Goal: Task Accomplishment & Management: Manage account settings

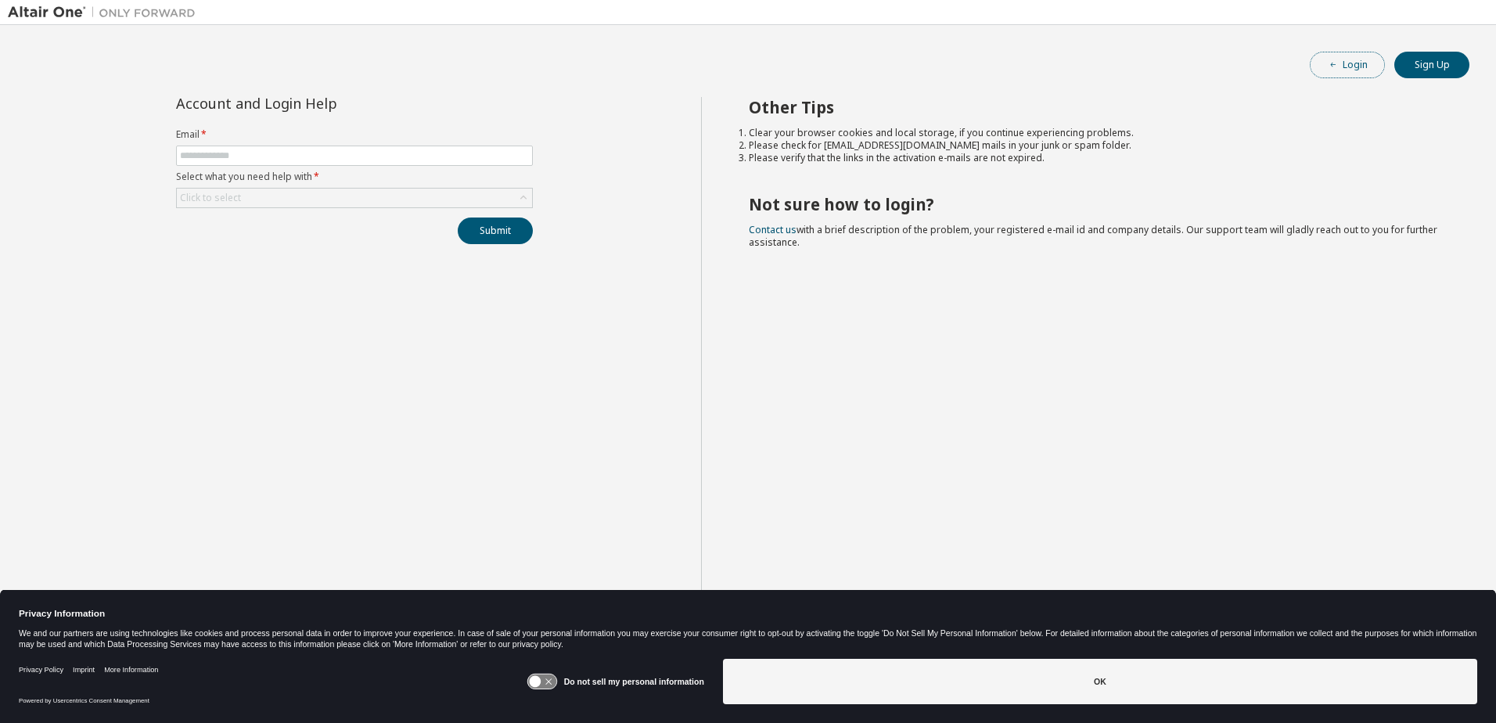
click at [1357, 66] on button "Login" at bounding box center [1346, 65] width 75 height 27
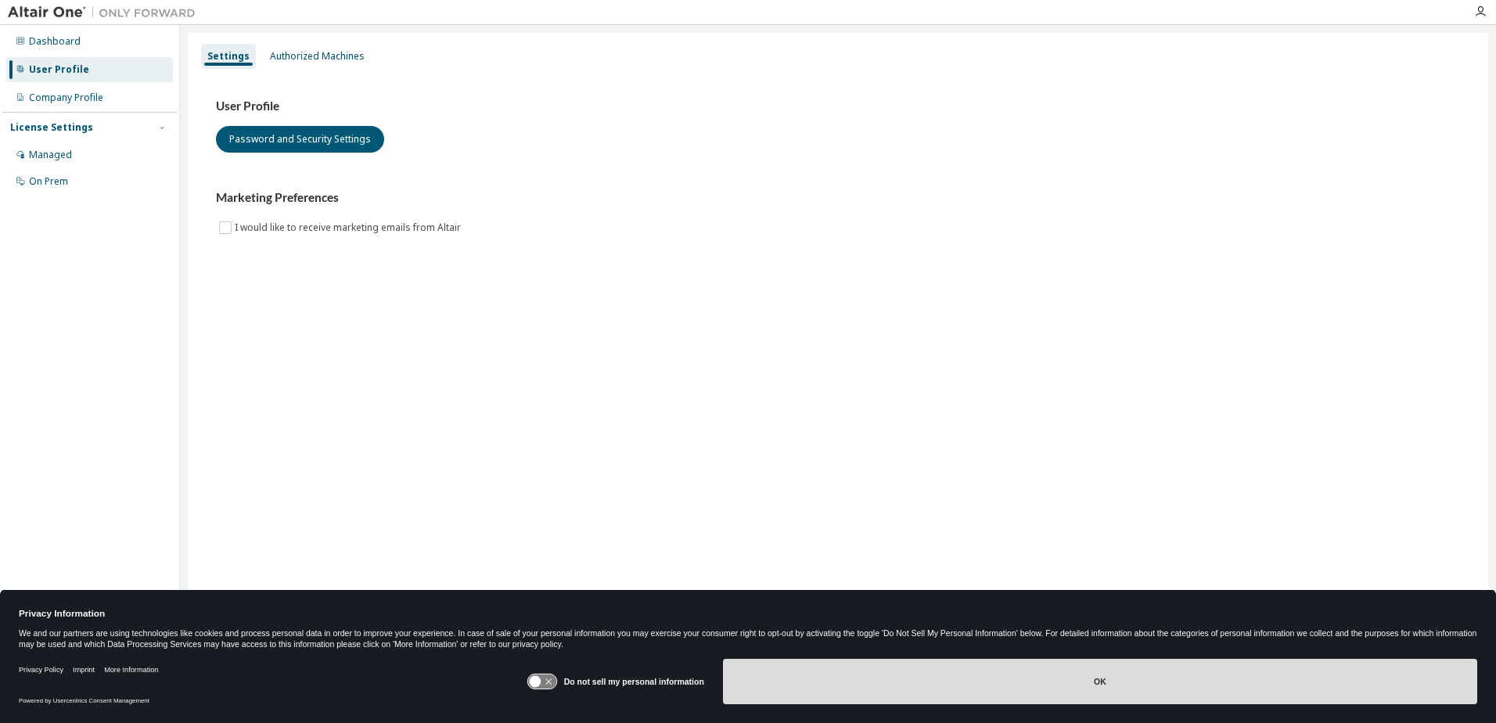
click at [1092, 676] on button "OK" at bounding box center [1100, 681] width 754 height 45
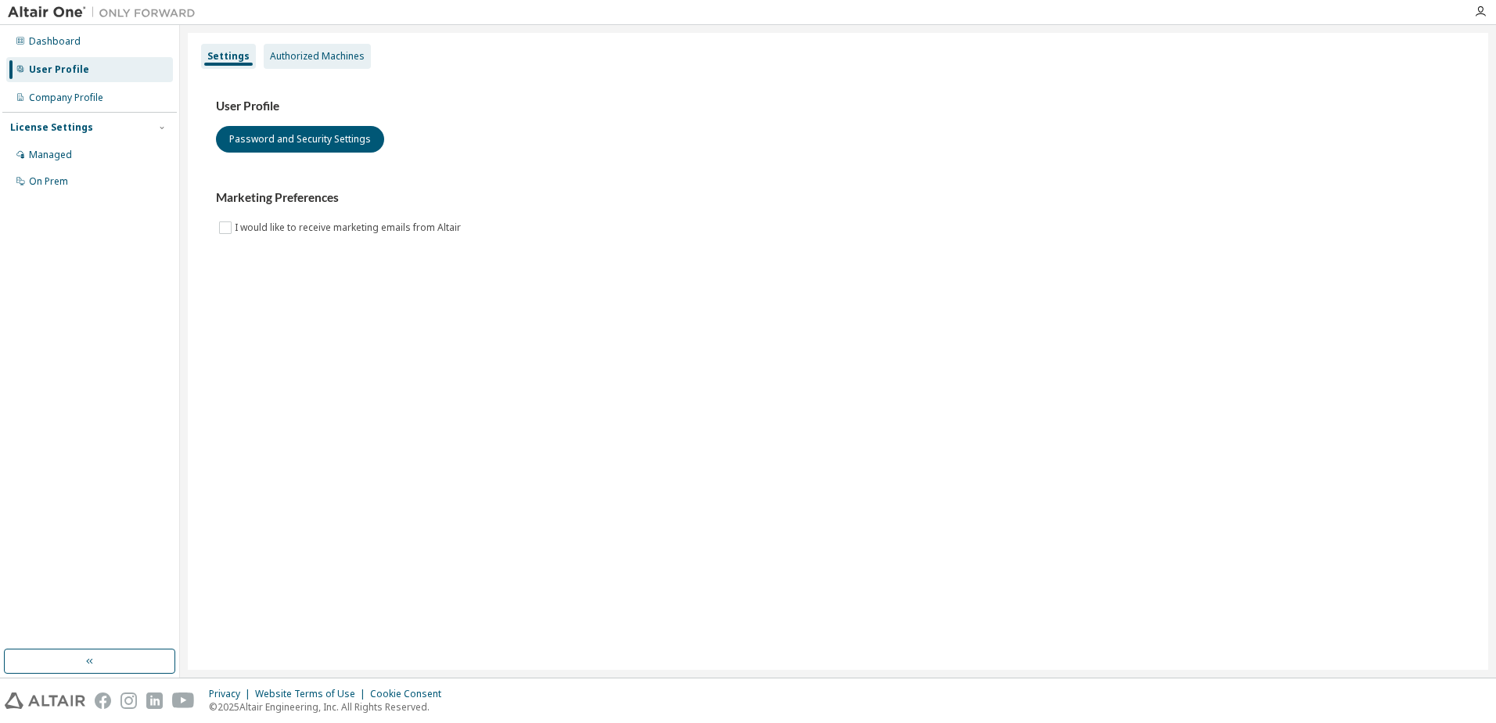
click at [303, 58] on div "Authorized Machines" at bounding box center [317, 56] width 95 height 13
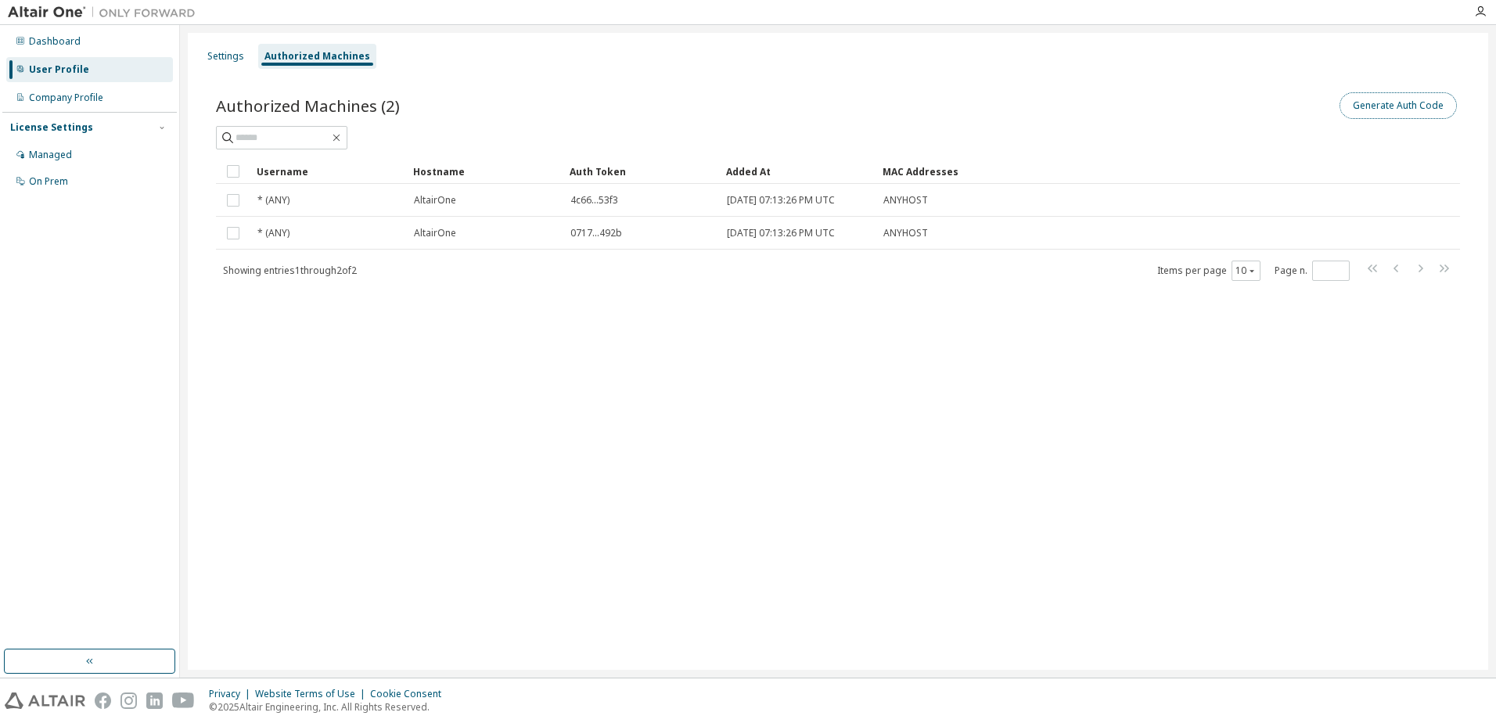
click at [1387, 107] on button "Generate Auth Code" at bounding box center [1397, 105] width 117 height 27
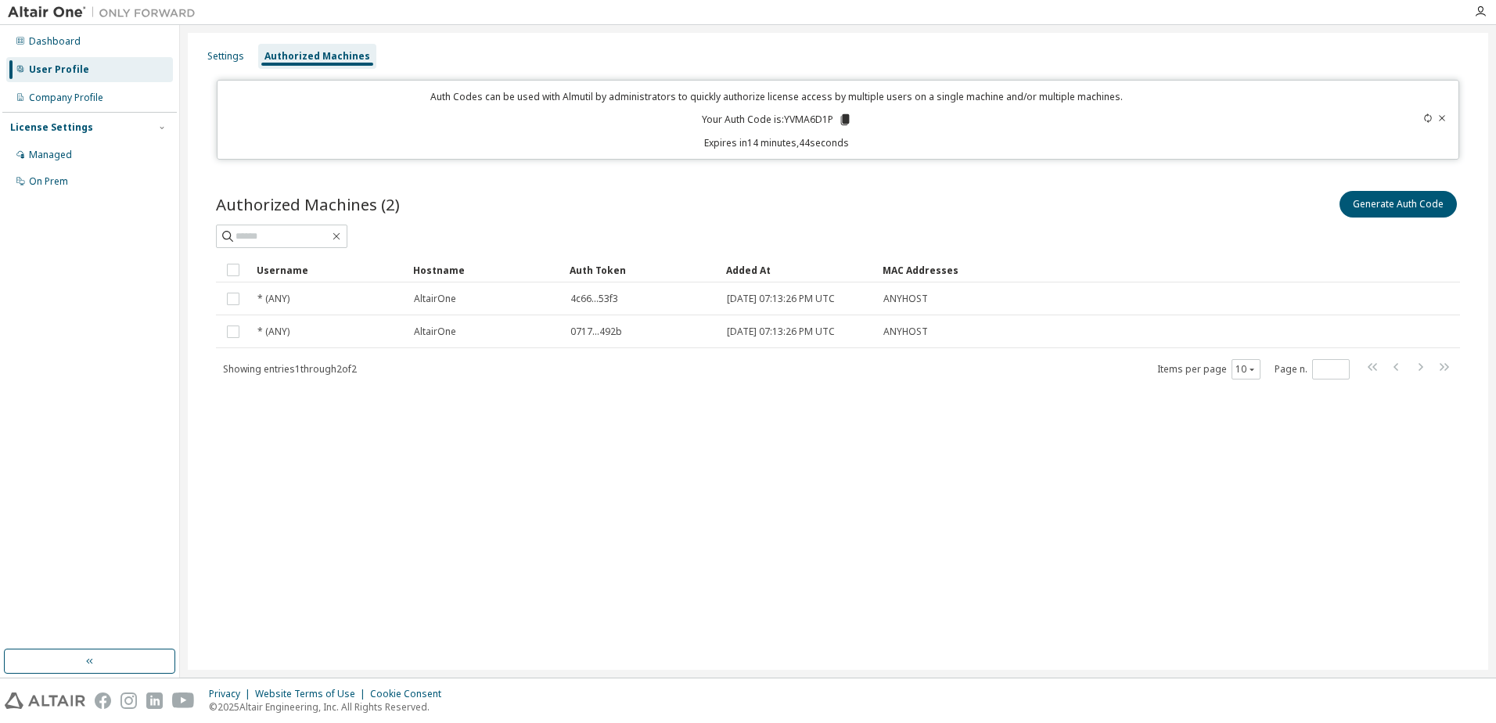
click at [846, 115] on icon at bounding box center [844, 119] width 9 height 11
